Goal: Information Seeking & Learning: Learn about a topic

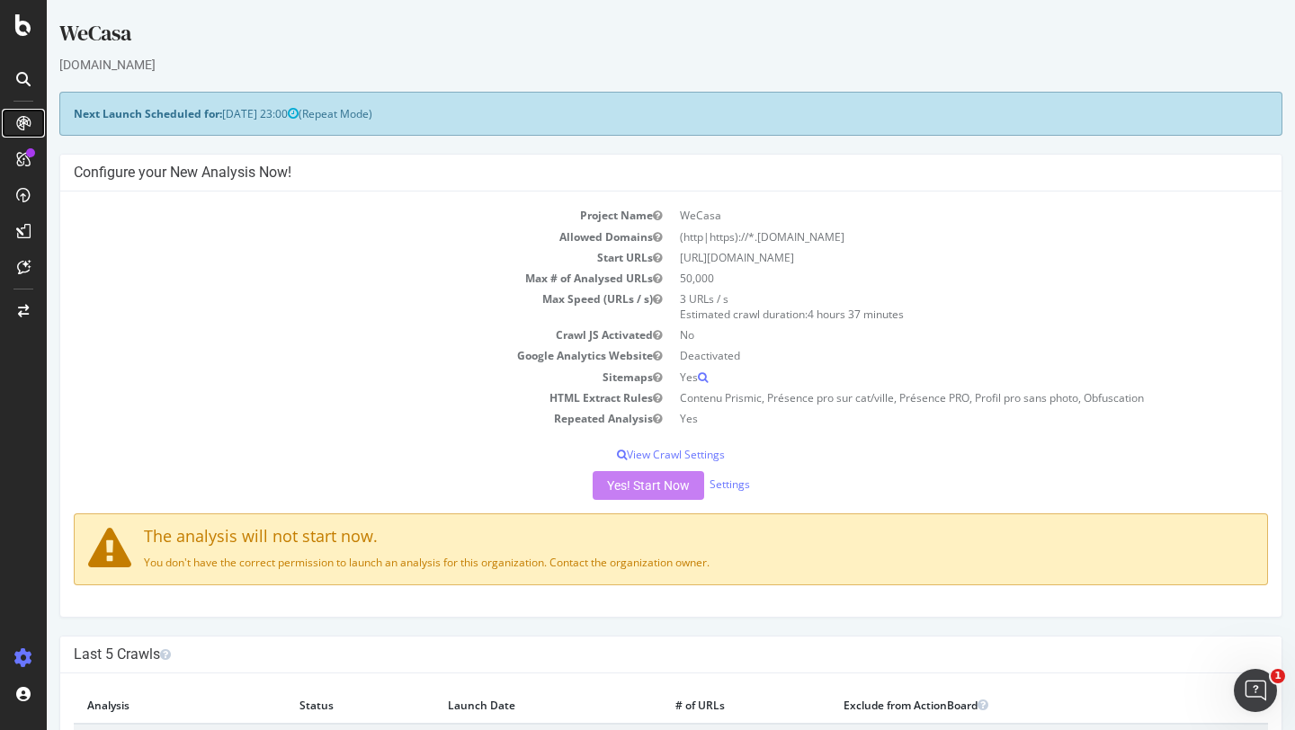
click at [6, 124] on link at bounding box center [23, 123] width 43 height 29
